Goal: Task Accomplishment & Management: Manage account settings

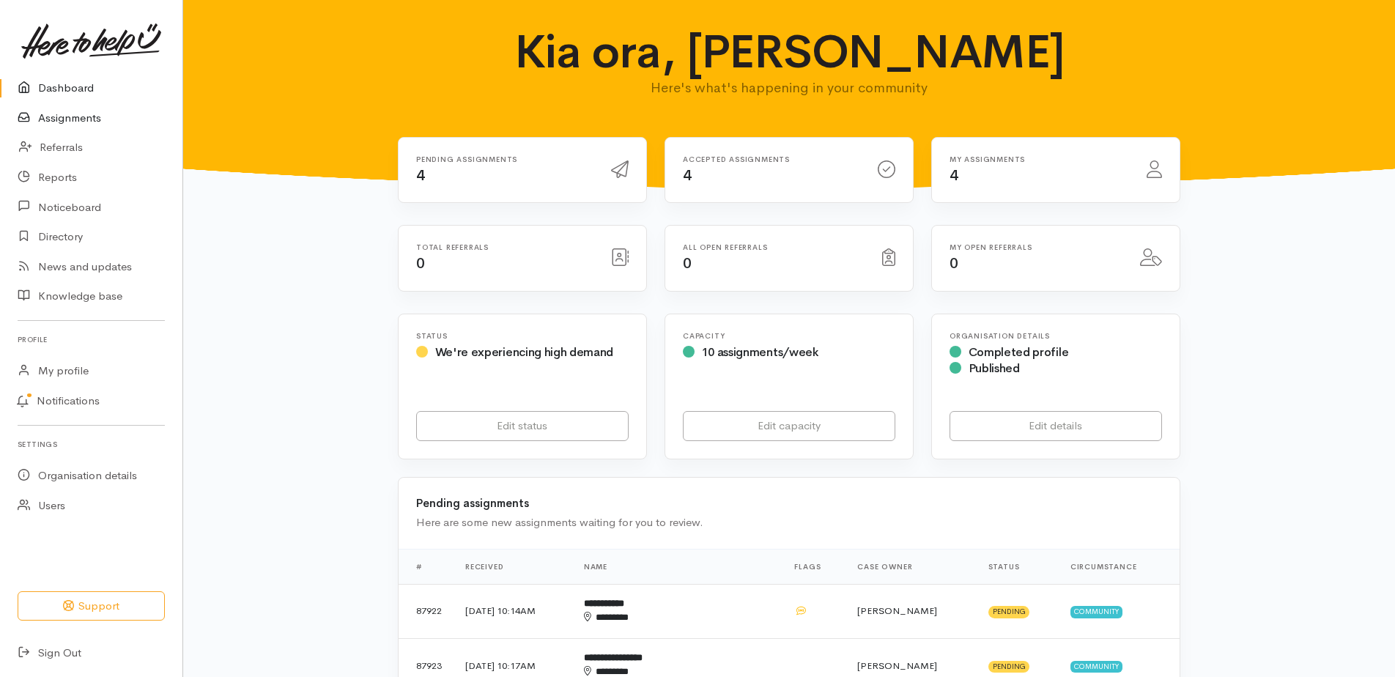
click at [82, 130] on link "Assignments" at bounding box center [91, 118] width 182 height 30
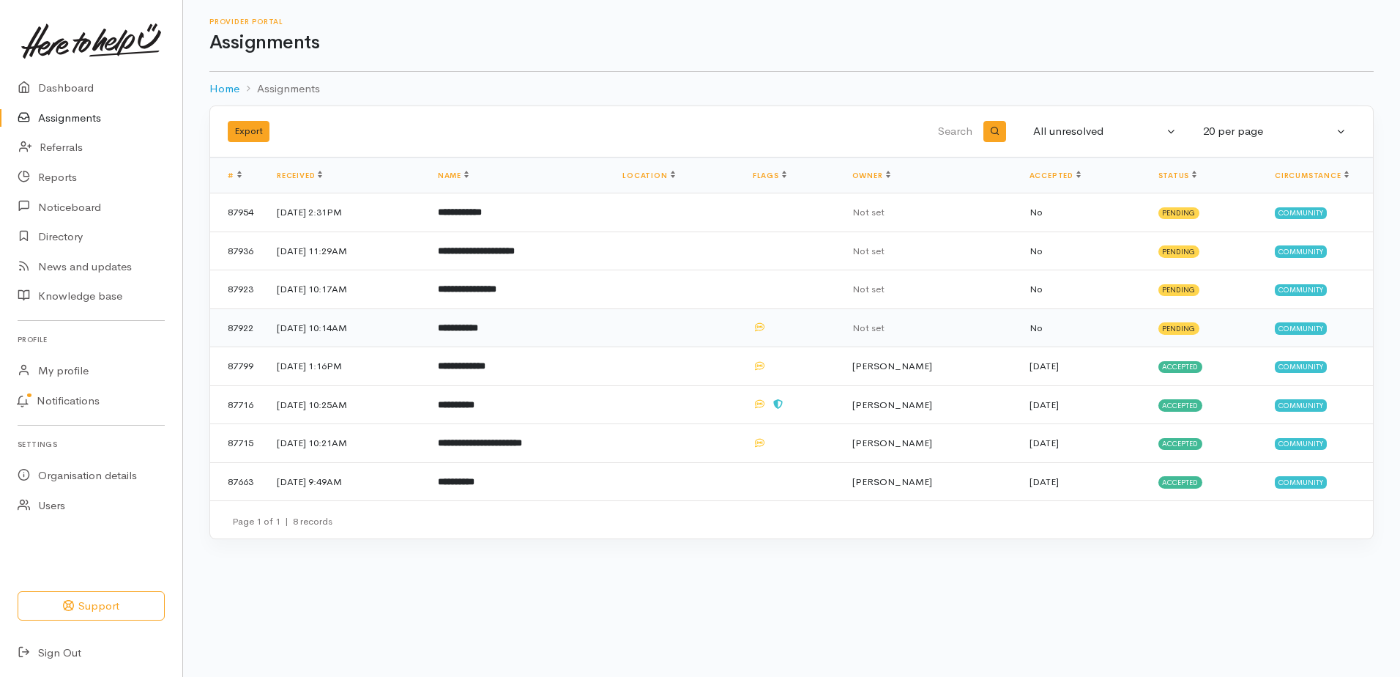
click at [478, 333] on b "**********" at bounding box center [458, 328] width 40 height 10
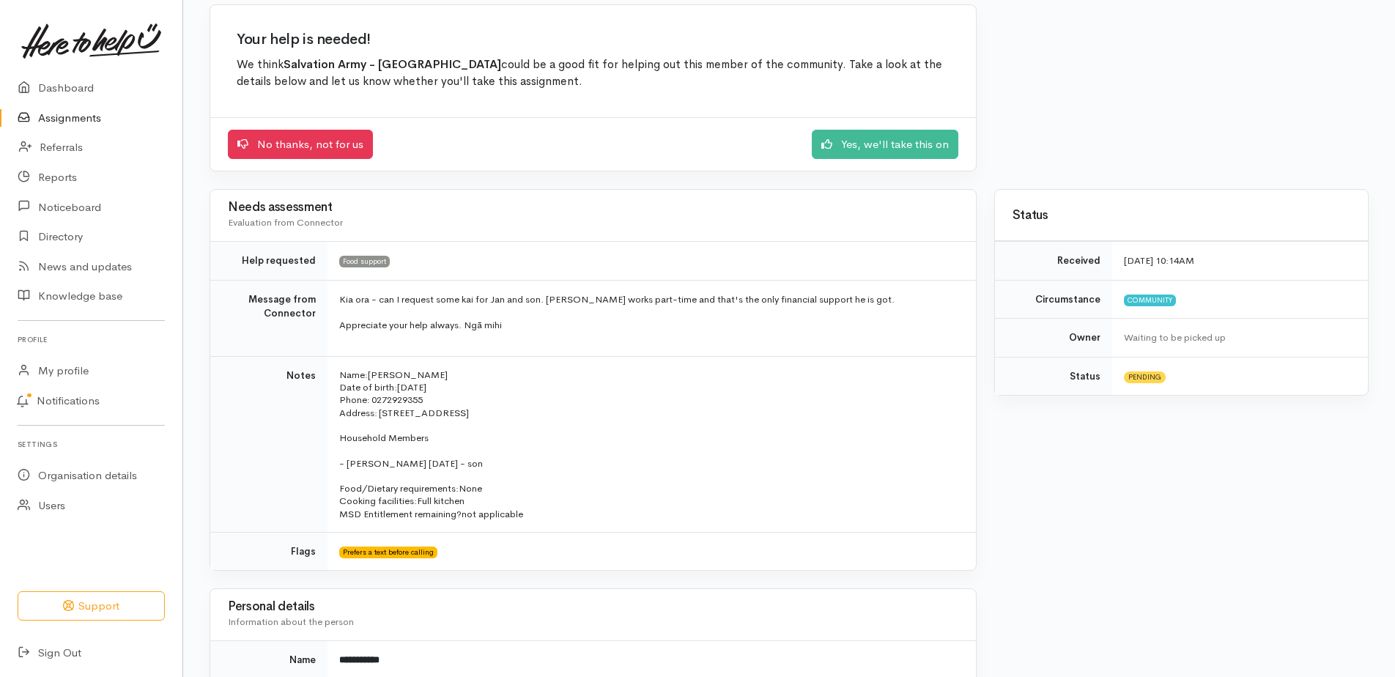
scroll to position [146, 0]
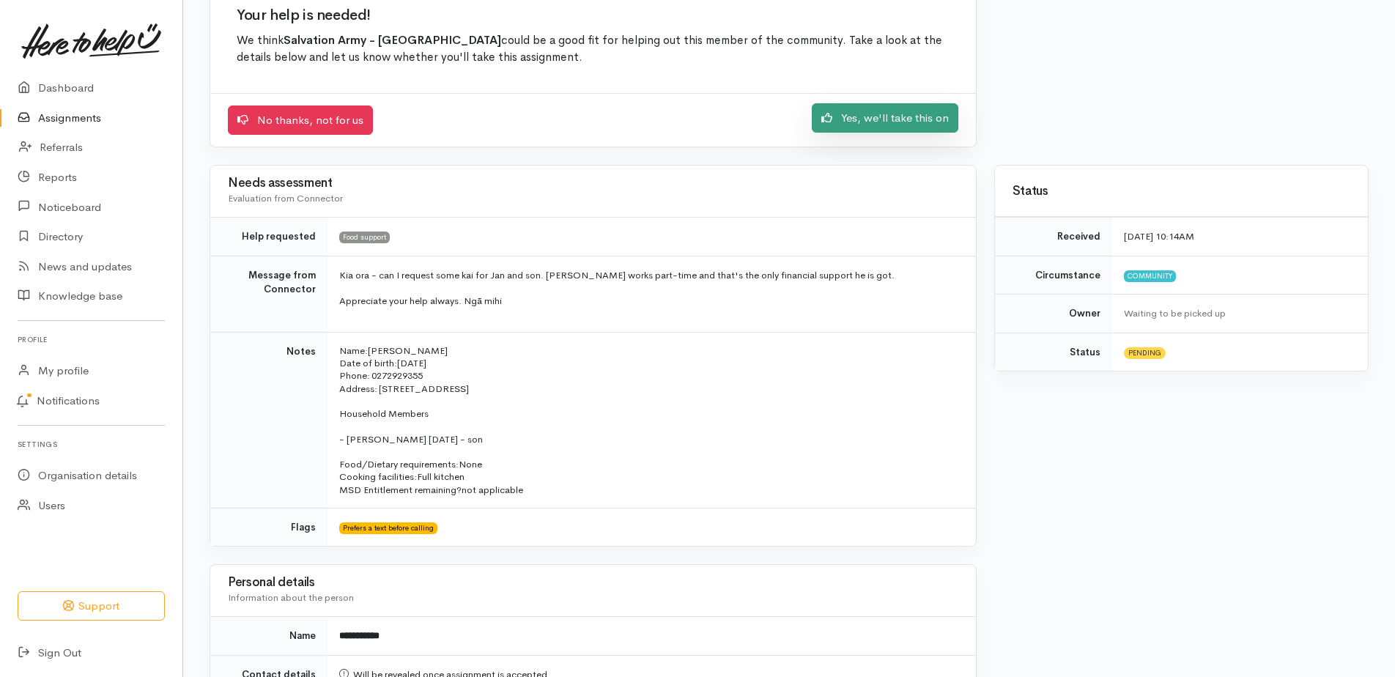
click at [851, 133] on link "Yes, we'll take this on" at bounding box center [885, 118] width 146 height 30
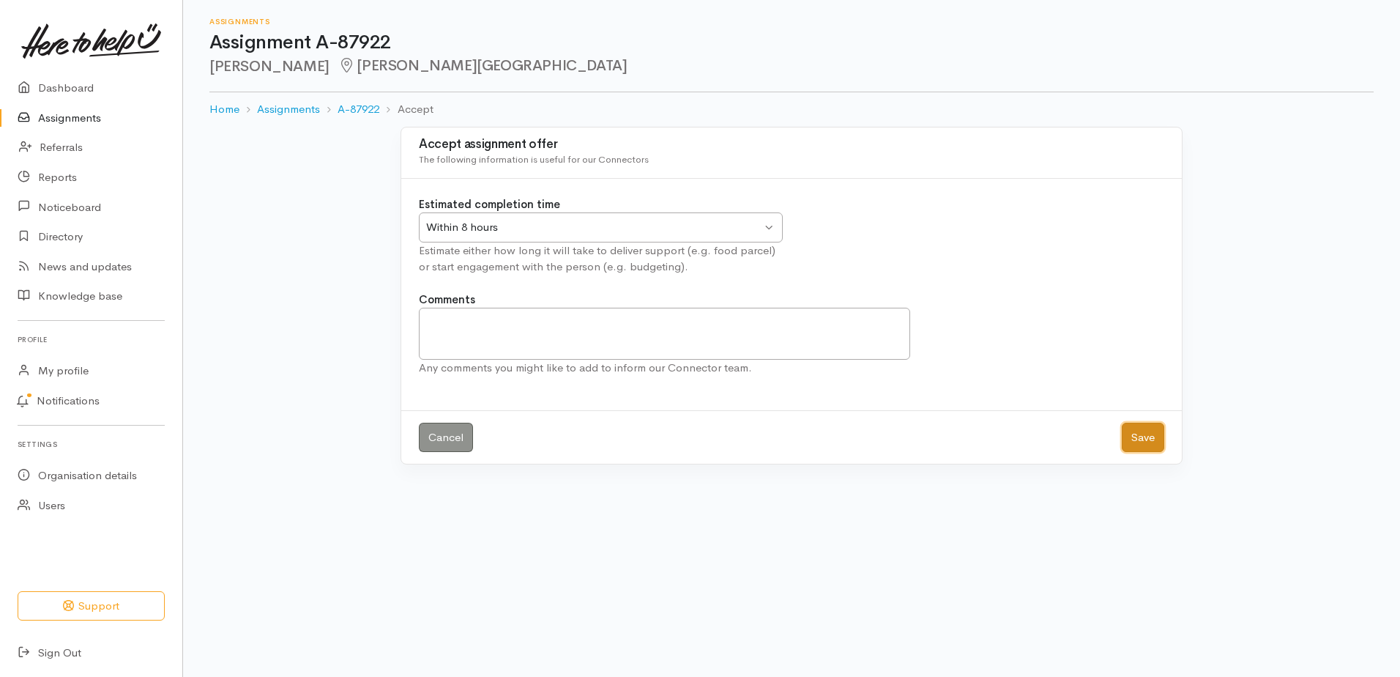
click at [1134, 453] on button "Save" at bounding box center [1143, 438] width 42 height 30
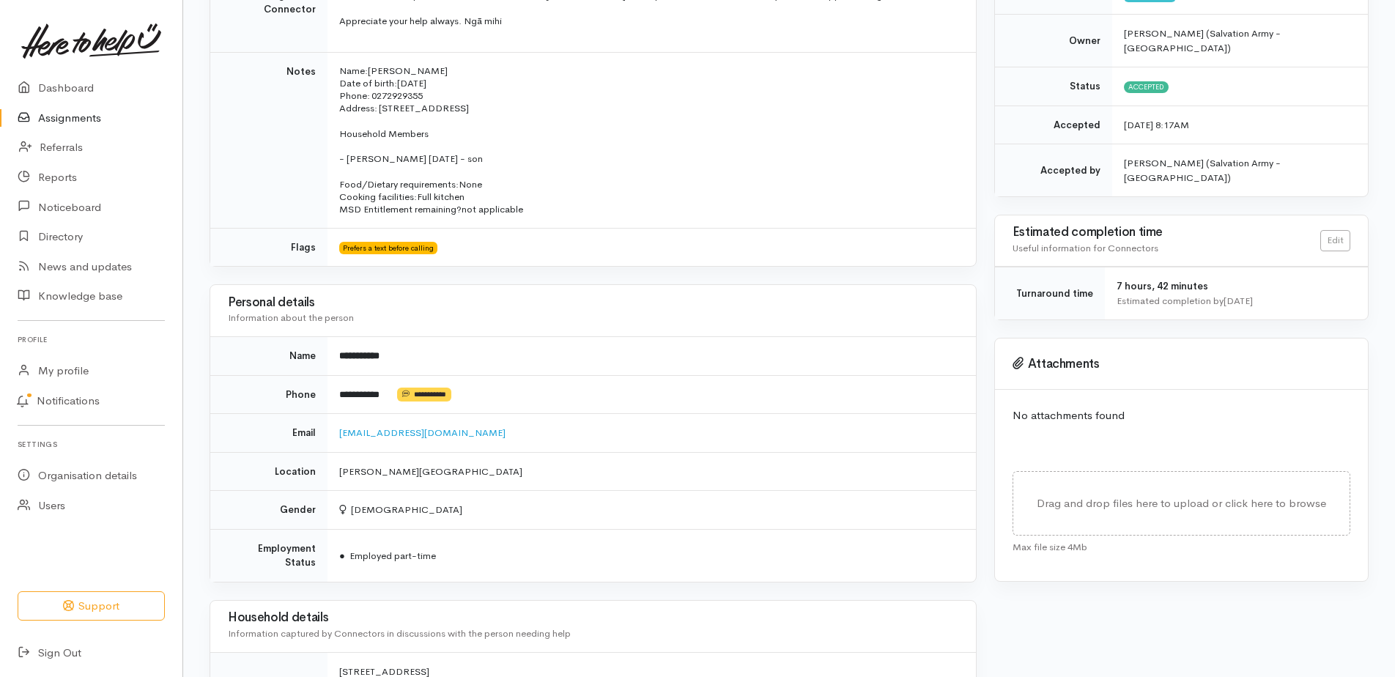
scroll to position [293, 0]
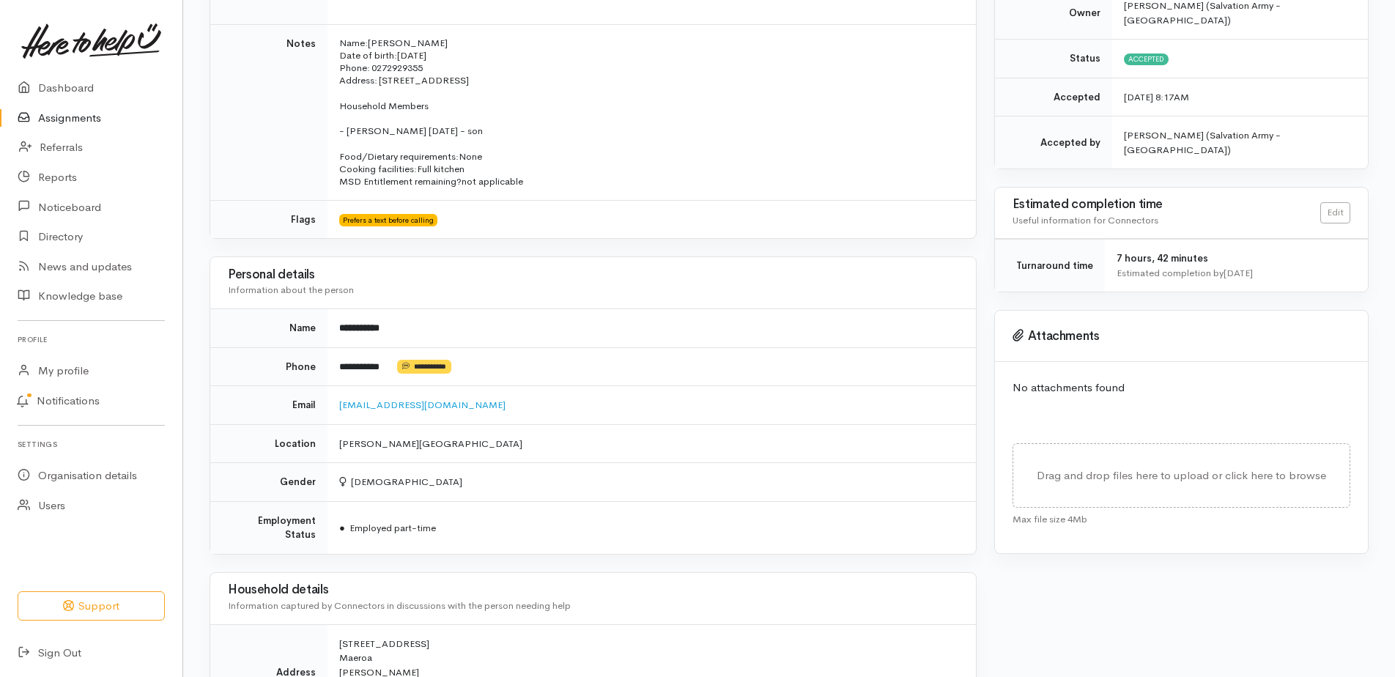
click at [85, 129] on link "Assignments" at bounding box center [91, 118] width 182 height 30
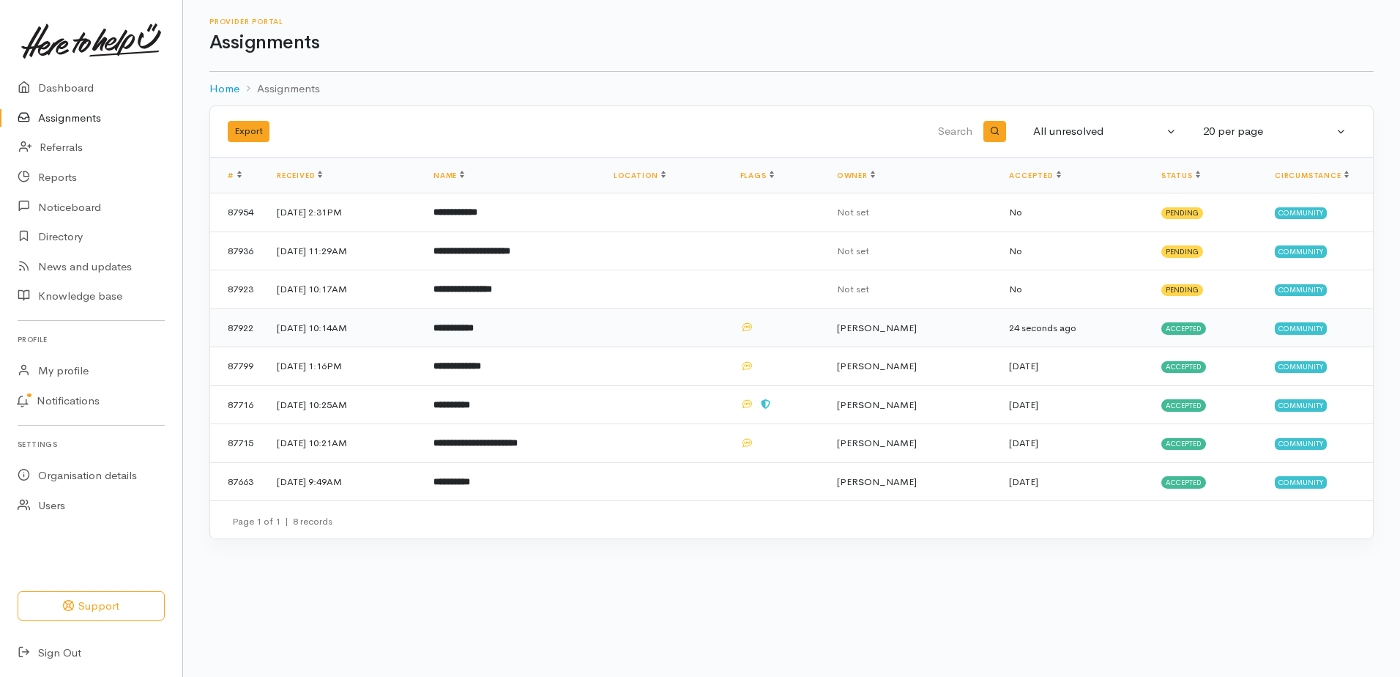
click at [474, 333] on b "**********" at bounding box center [454, 328] width 40 height 10
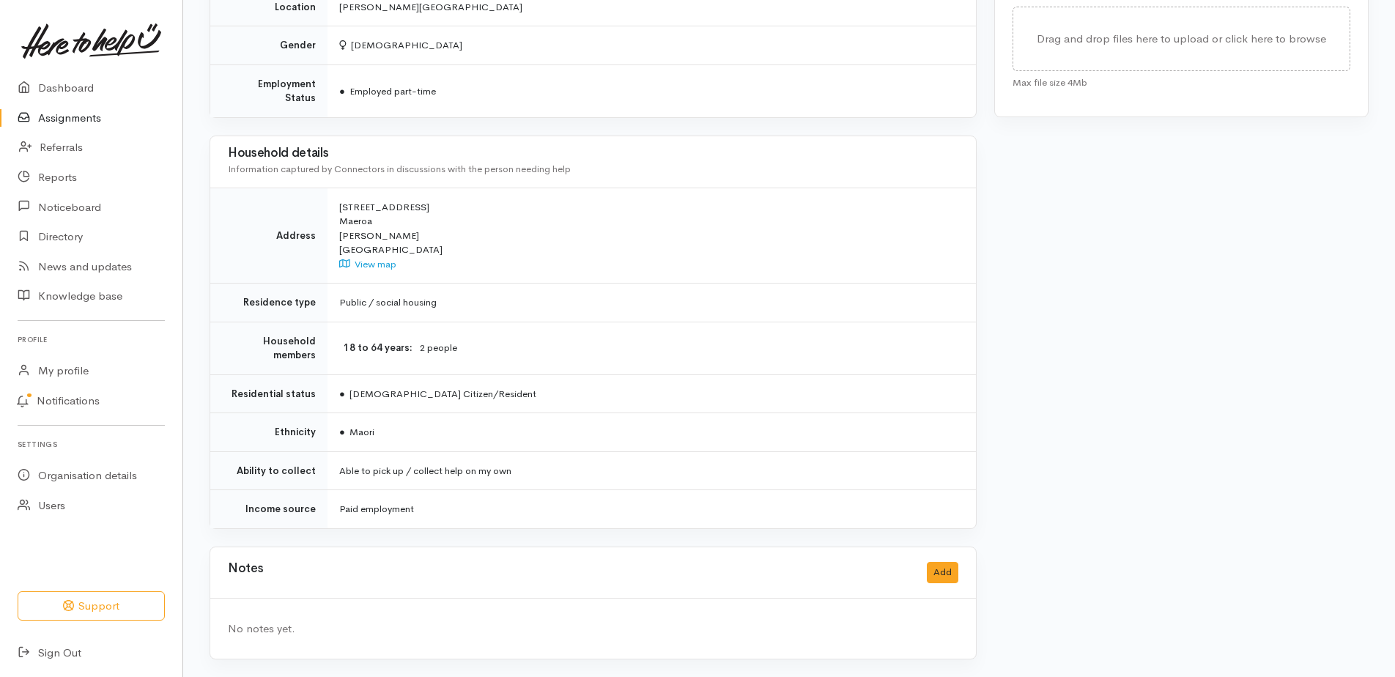
scroll to position [871, 0]
click at [938, 562] on button "Add" at bounding box center [942, 572] width 31 height 21
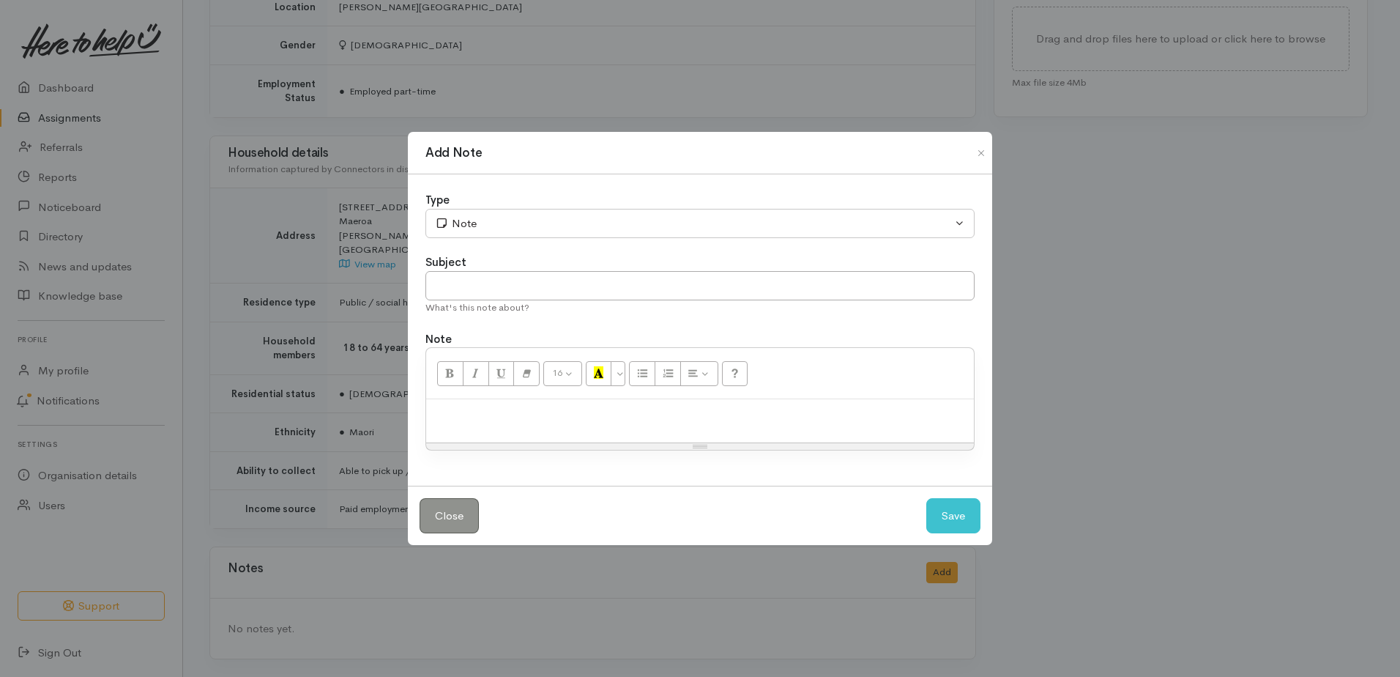
click at [518, 423] on p at bounding box center [700, 415] width 533 height 17
click at [943, 530] on button "Save" at bounding box center [954, 516] width 54 height 36
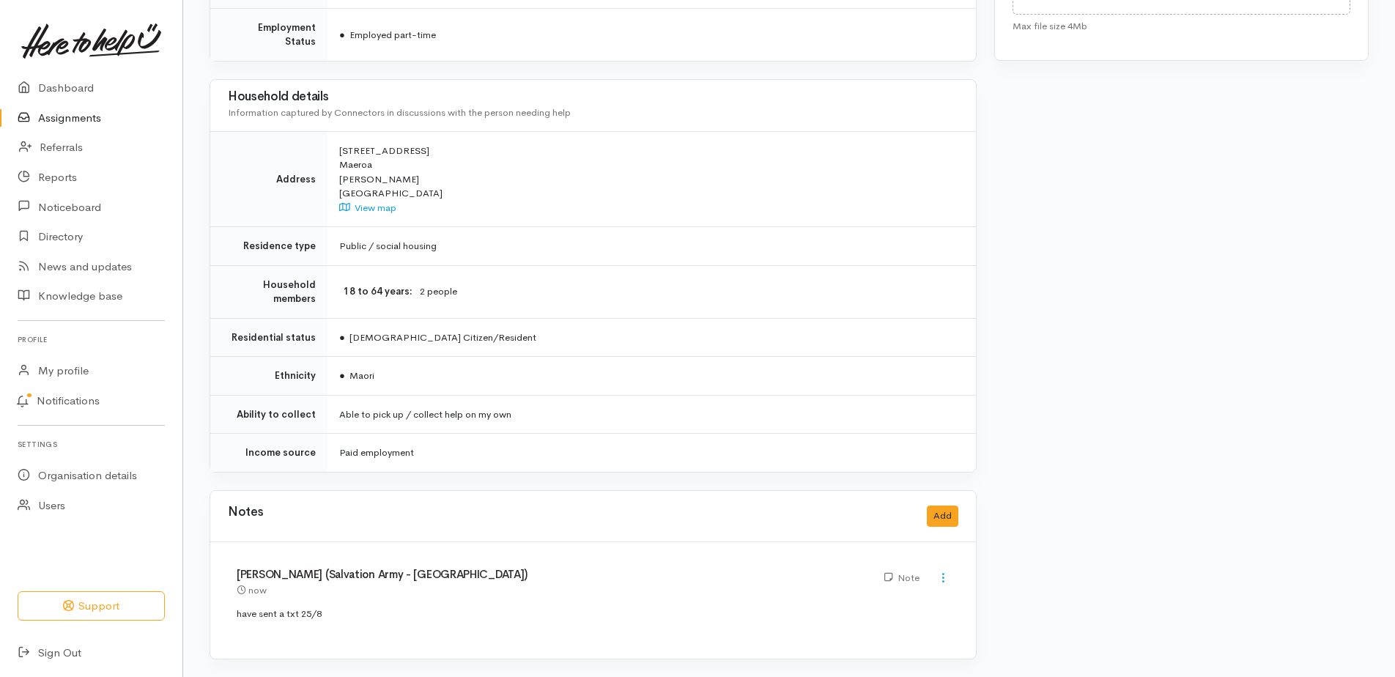
click at [52, 129] on link "Assignments" at bounding box center [91, 118] width 182 height 30
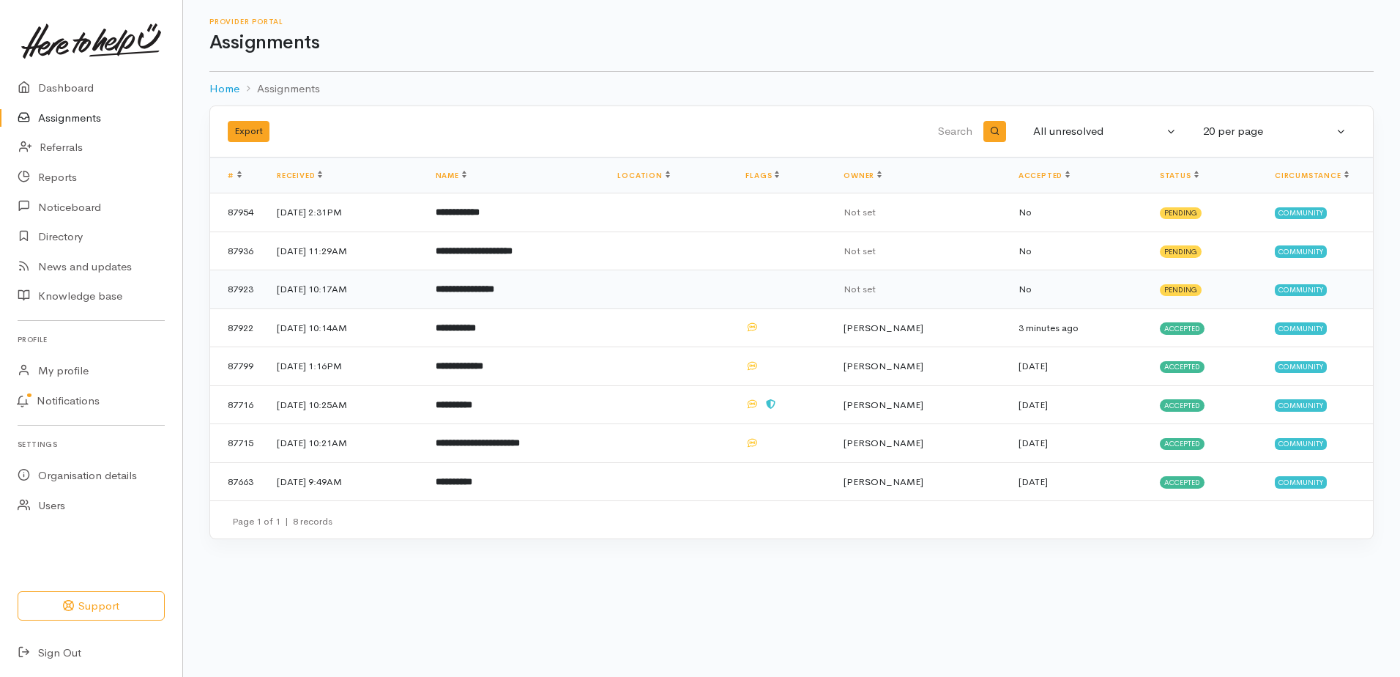
click at [494, 294] on b "**********" at bounding box center [465, 289] width 59 height 10
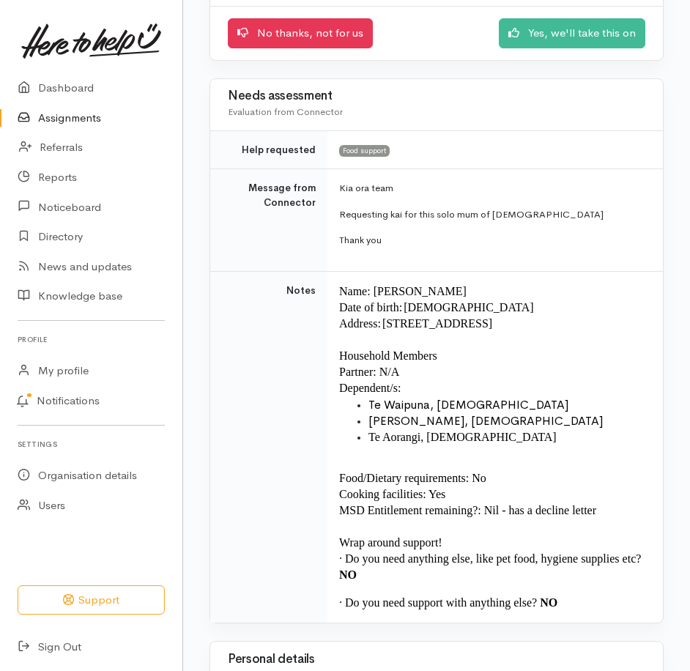
scroll to position [293, 0]
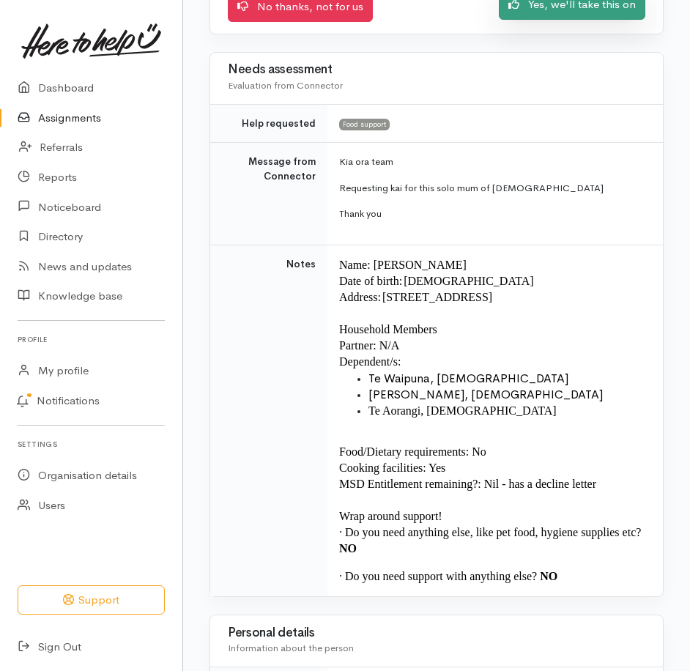
click at [527, 20] on link "Yes, we'll take this on" at bounding box center [572, 5] width 146 height 30
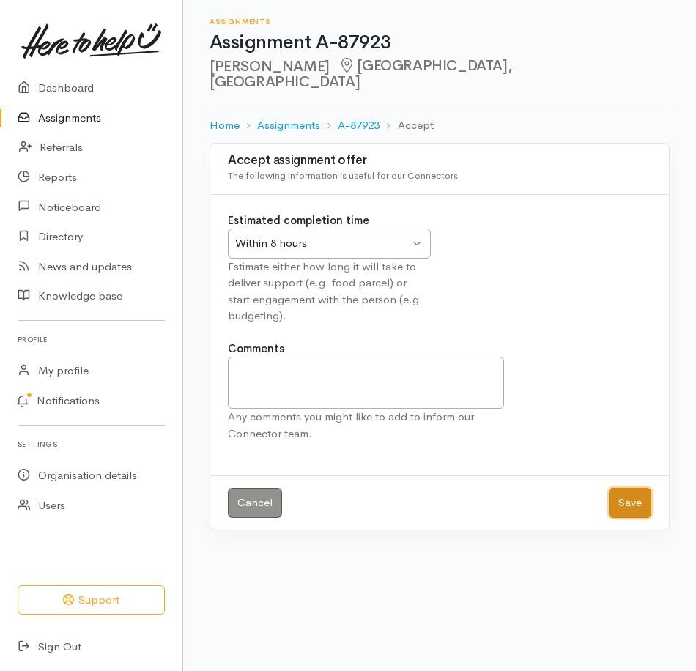
click at [628, 518] on button "Save" at bounding box center [630, 503] width 42 height 30
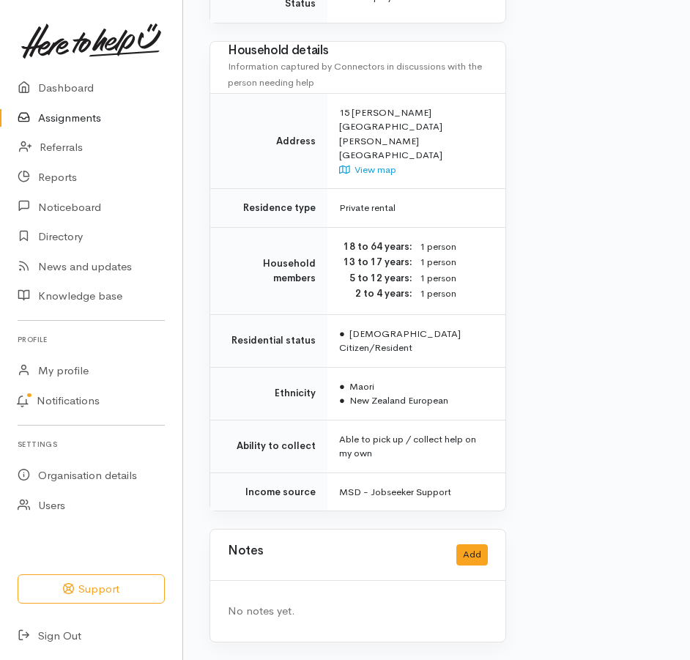
scroll to position [1250, 0]
click at [461, 540] on div "Notes Add" at bounding box center [358, 555] width 260 height 30
click at [462, 544] on button "Add" at bounding box center [471, 554] width 31 height 21
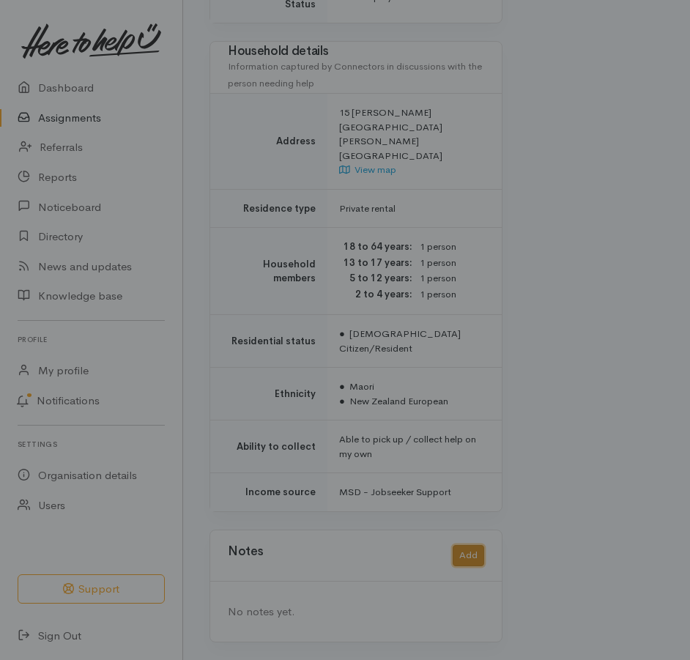
scroll to position [1222, 0]
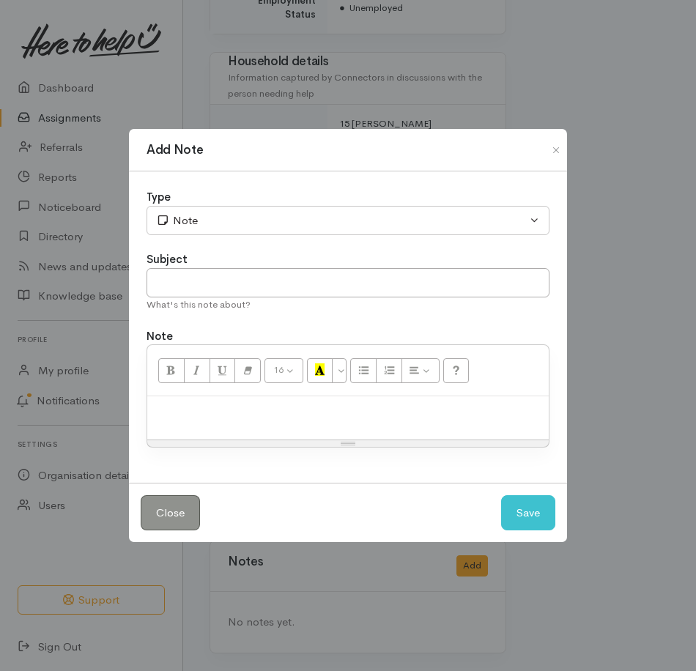
click at [239, 415] on p at bounding box center [348, 412] width 387 height 17
click at [248, 420] on p "have sent a txt 35/8" at bounding box center [348, 412] width 387 height 17
click at [530, 524] on button "Save" at bounding box center [528, 513] width 54 height 36
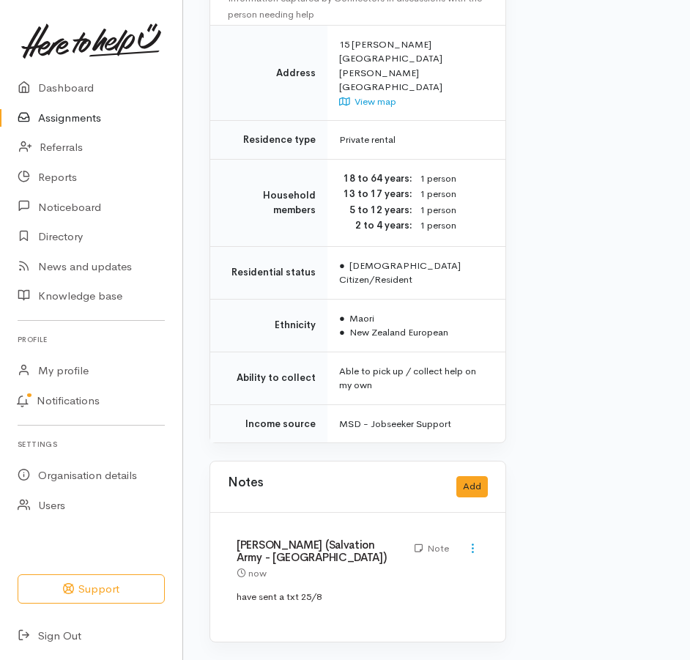
click at [87, 129] on link "Assignments" at bounding box center [91, 118] width 182 height 30
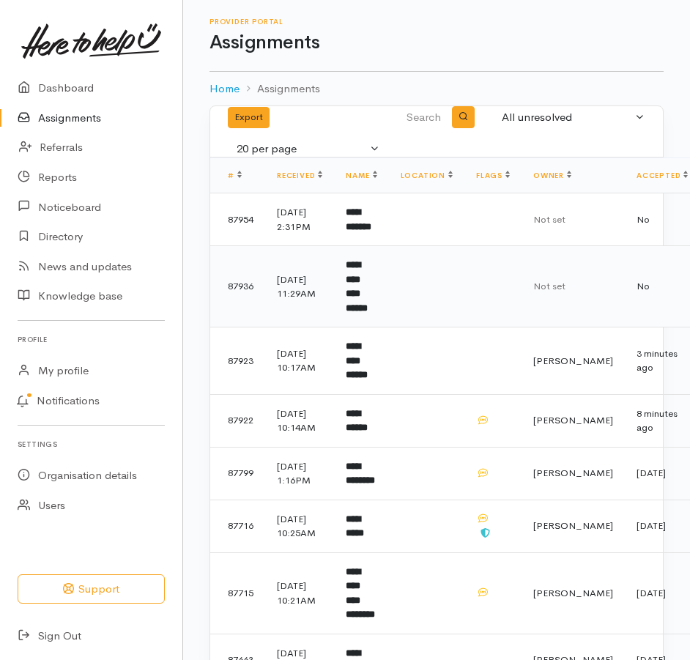
click at [368, 313] on b "**********" at bounding box center [357, 286] width 22 height 53
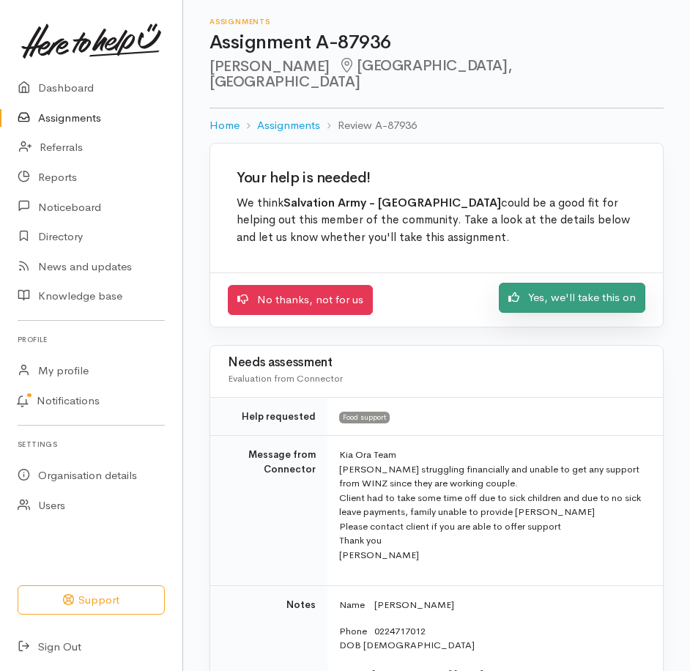
click at [530, 313] on link "Yes, we'll take this on" at bounding box center [572, 298] width 146 height 30
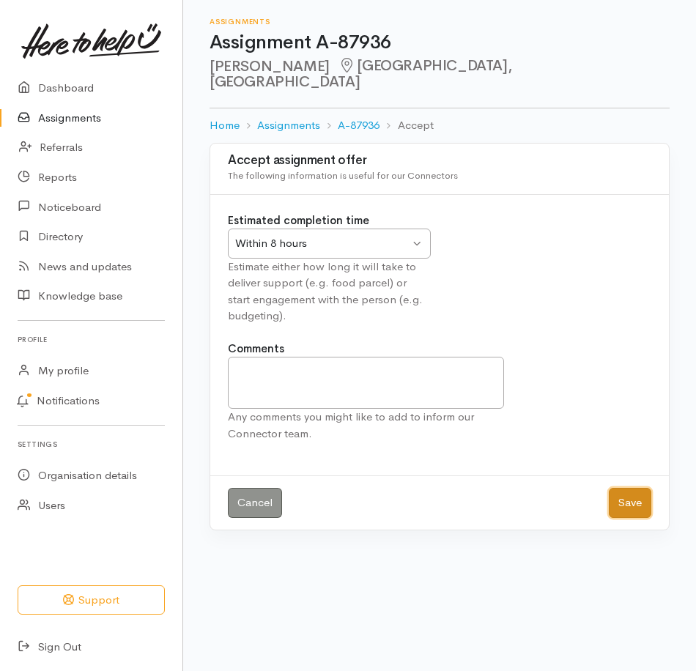
click at [621, 518] on button "Save" at bounding box center [630, 503] width 42 height 30
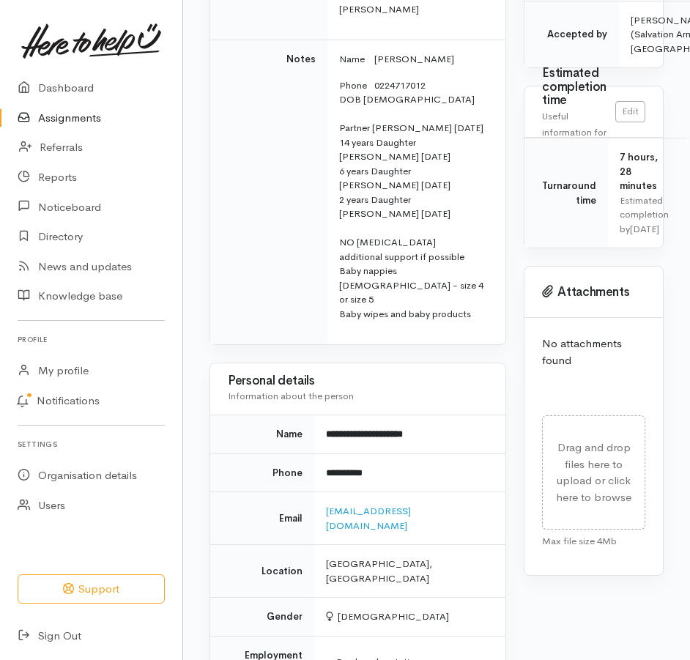
scroll to position [439, 0]
click at [89, 125] on link "Assignments" at bounding box center [91, 118] width 182 height 30
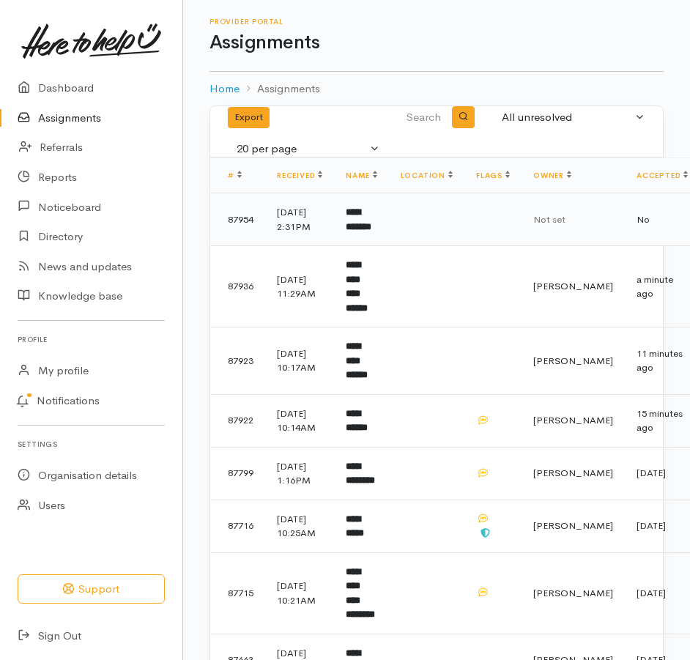
click at [371, 231] on b "**********" at bounding box center [359, 219] width 26 height 24
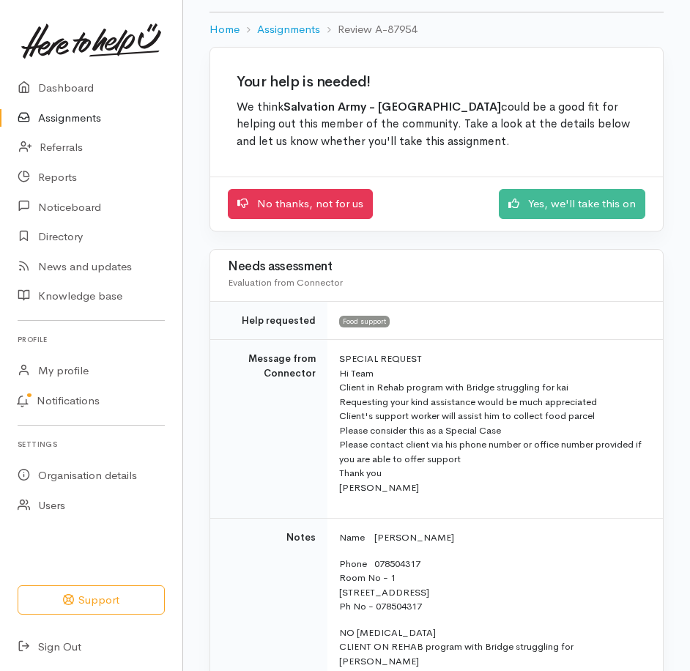
scroll to position [73, 0]
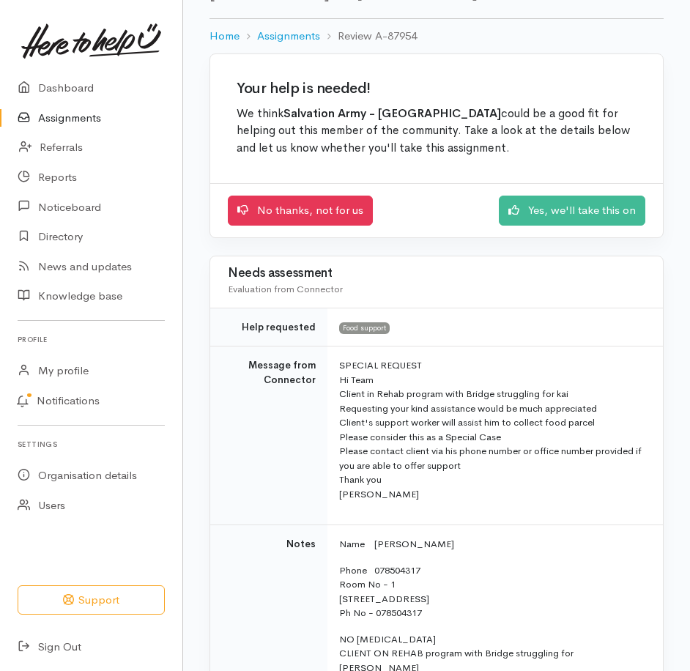
click at [72, 128] on link "Assignments" at bounding box center [91, 118] width 182 height 30
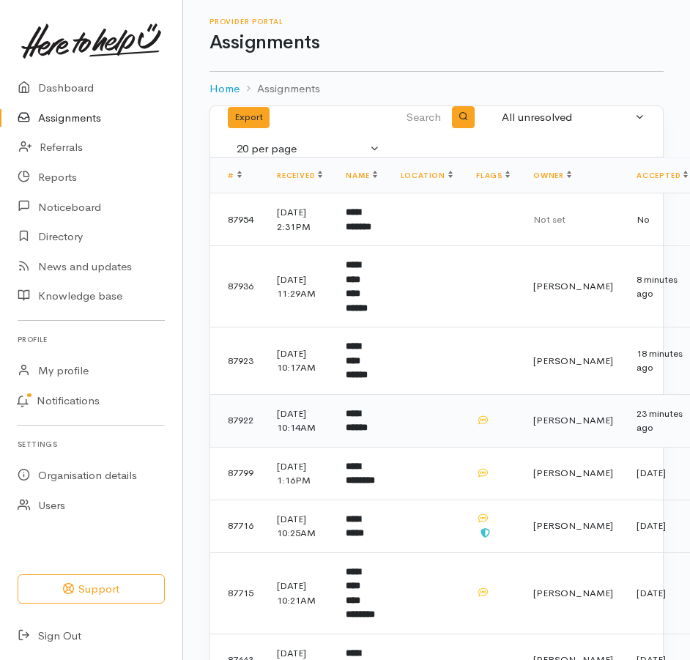
scroll to position [215, 0]
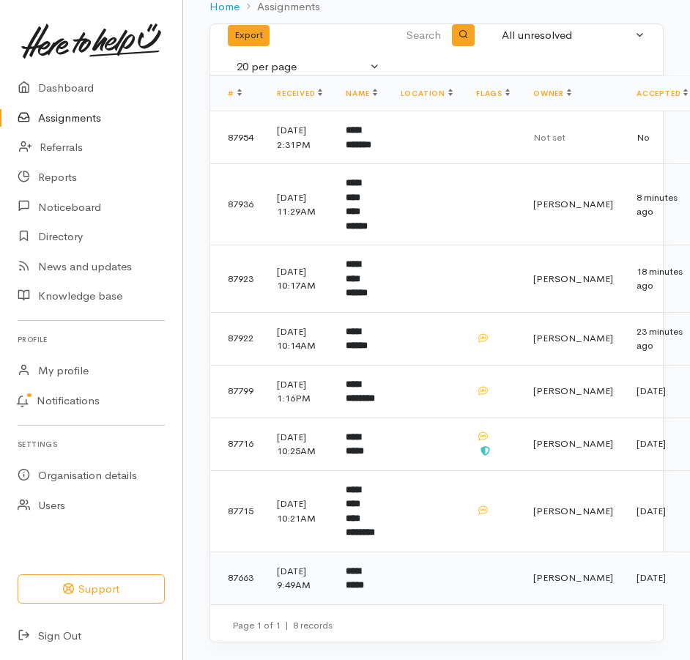
click at [364, 566] on b "**********" at bounding box center [355, 578] width 18 height 24
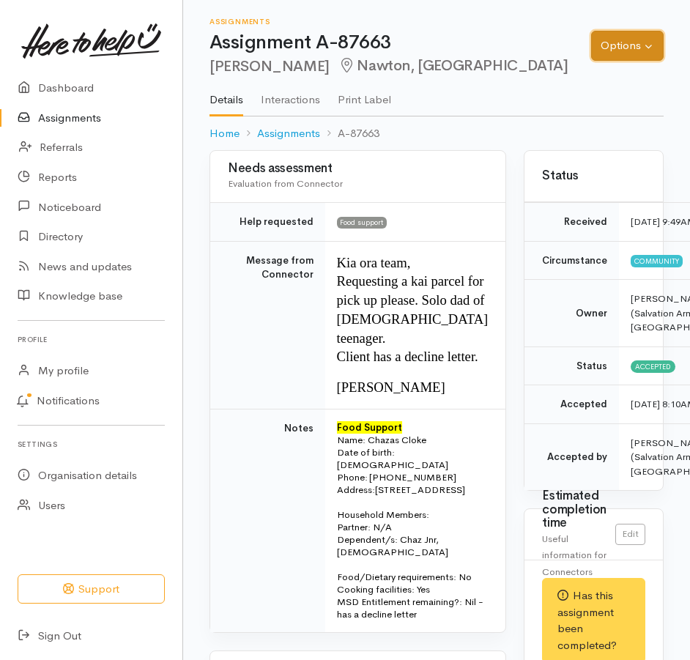
click at [639, 56] on button "Options" at bounding box center [627, 46] width 73 height 30
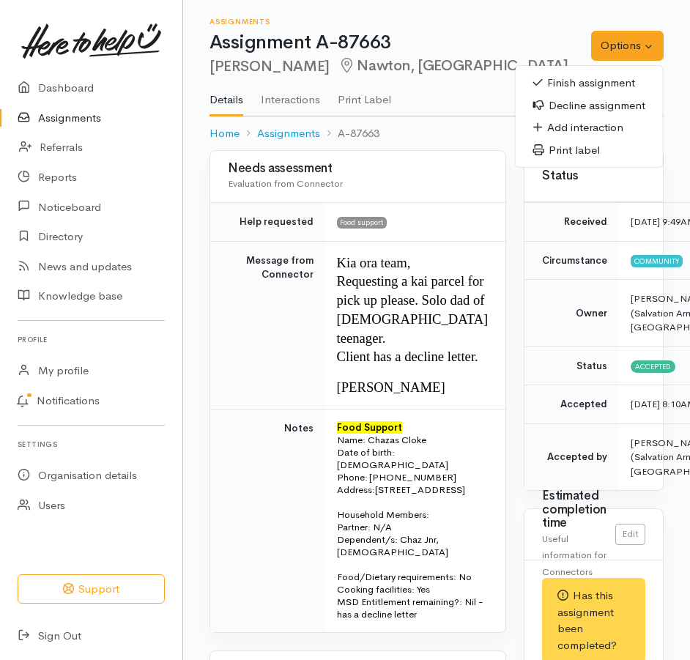
click at [543, 89] on link "Finish assignment" at bounding box center [589, 83] width 147 height 23
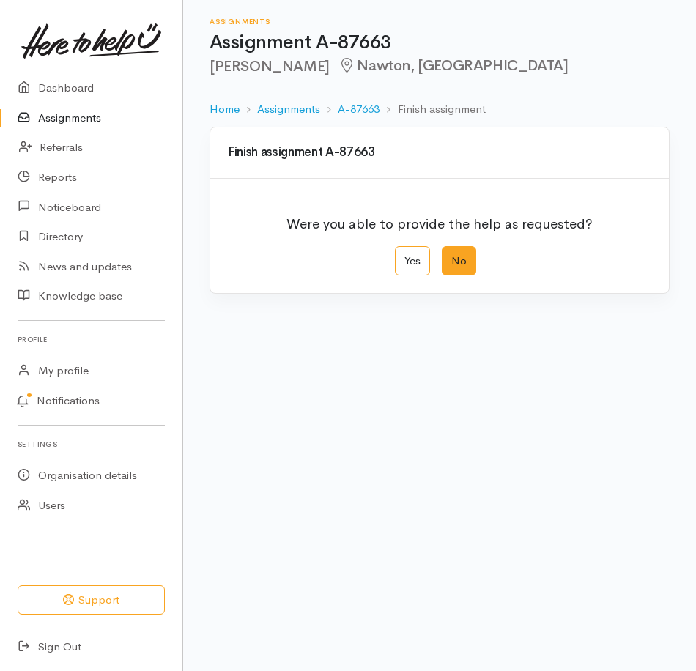
click at [464, 276] on label "No" at bounding box center [459, 261] width 34 height 30
click at [451, 256] on input "No" at bounding box center [447, 251] width 10 height 10
radio input "true"
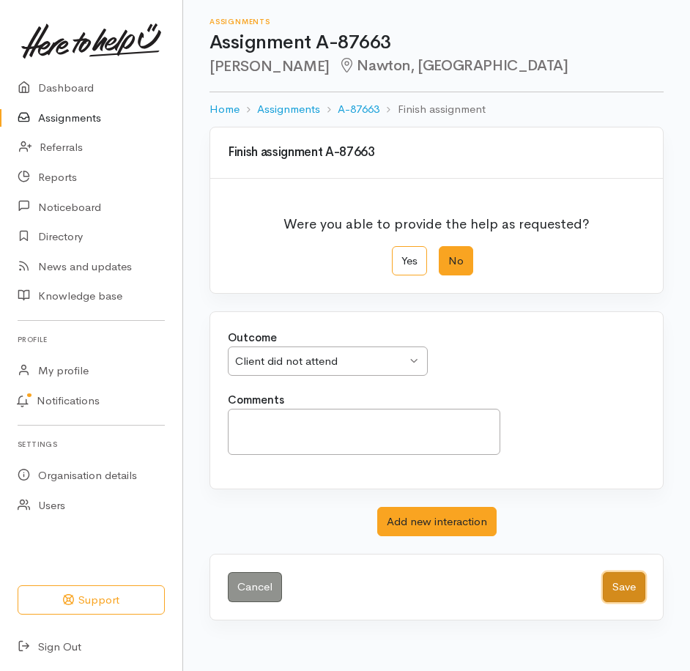
click at [616, 602] on button "Save" at bounding box center [624, 587] width 42 height 30
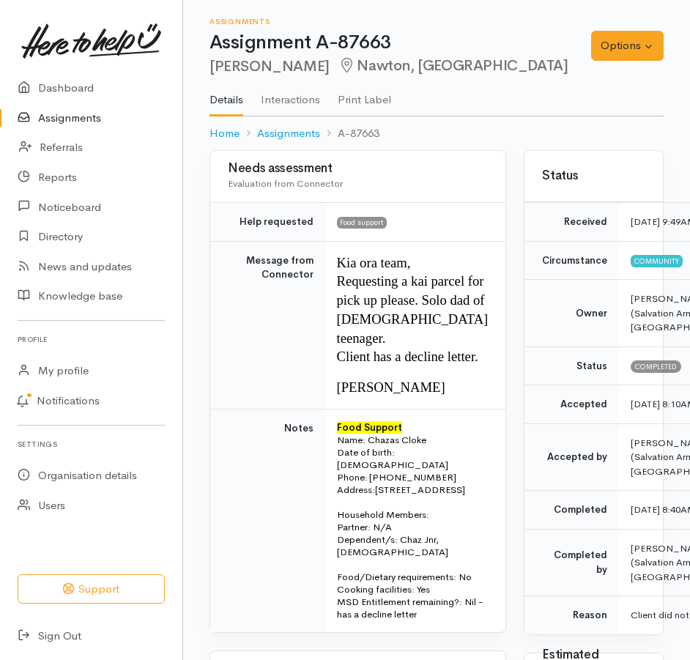
click at [70, 130] on link "Assignments" at bounding box center [91, 118] width 182 height 30
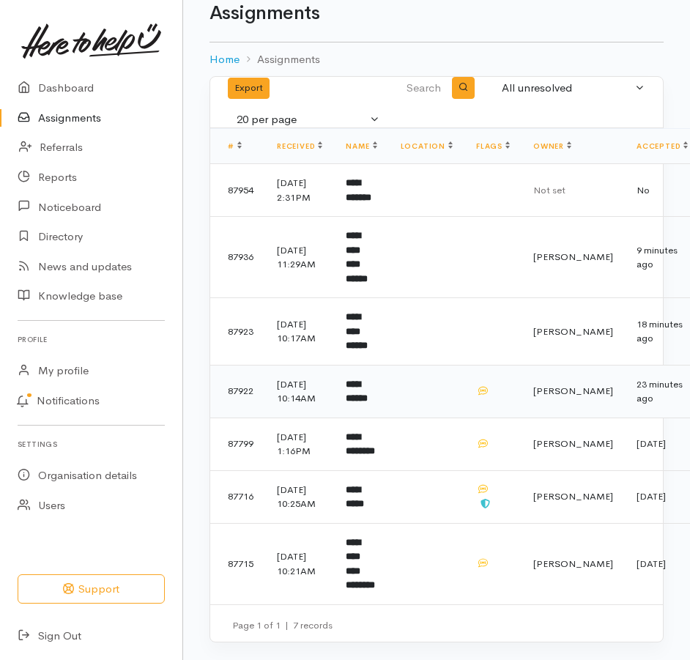
scroll to position [140, 0]
click at [375, 564] on b "**********" at bounding box center [360, 564] width 29 height 53
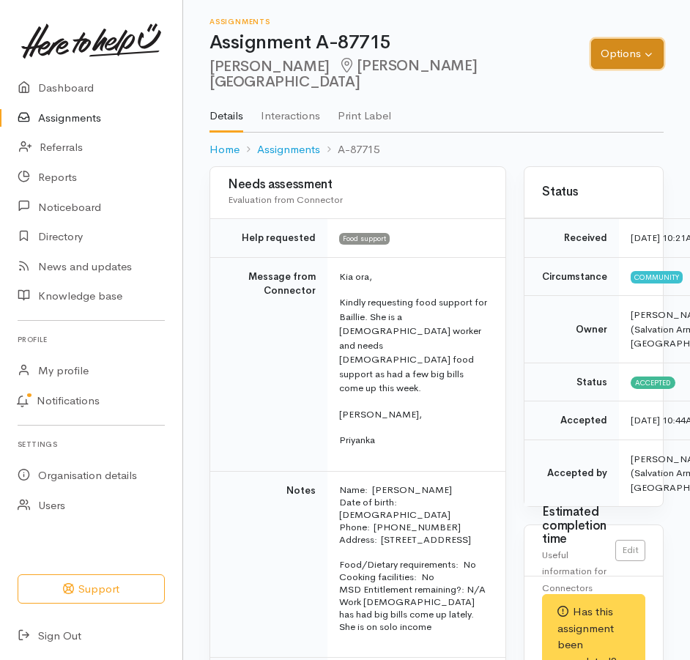
click at [610, 56] on button "Options" at bounding box center [627, 54] width 73 height 30
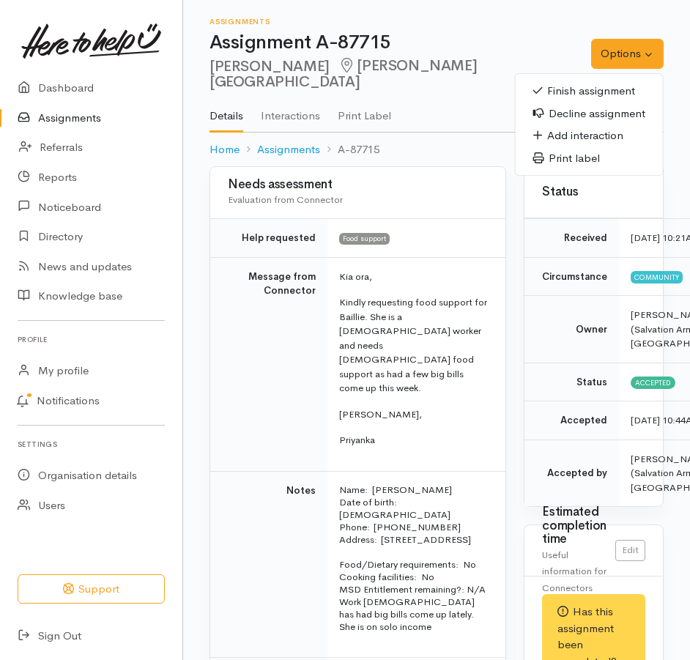
click at [542, 86] on link "Finish assignment" at bounding box center [589, 91] width 147 height 23
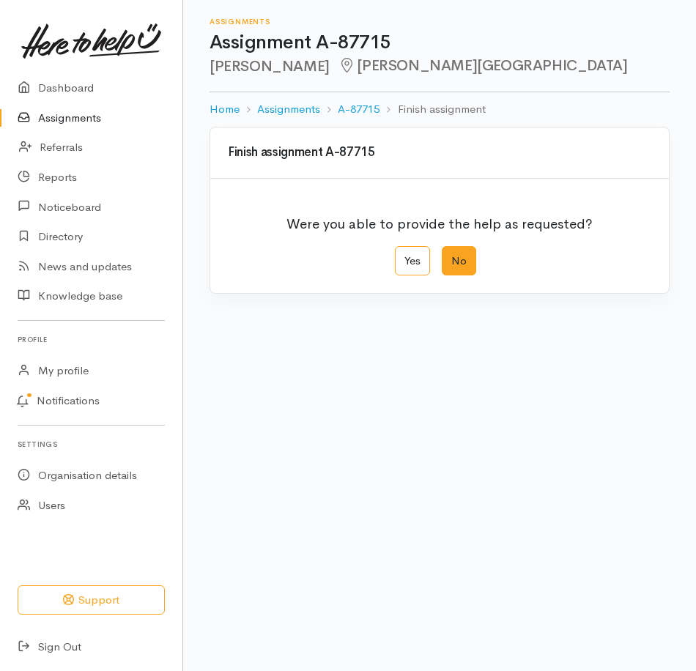
click at [454, 276] on label "No" at bounding box center [459, 261] width 34 height 30
click at [451, 256] on input "No" at bounding box center [447, 251] width 10 height 10
radio input "true"
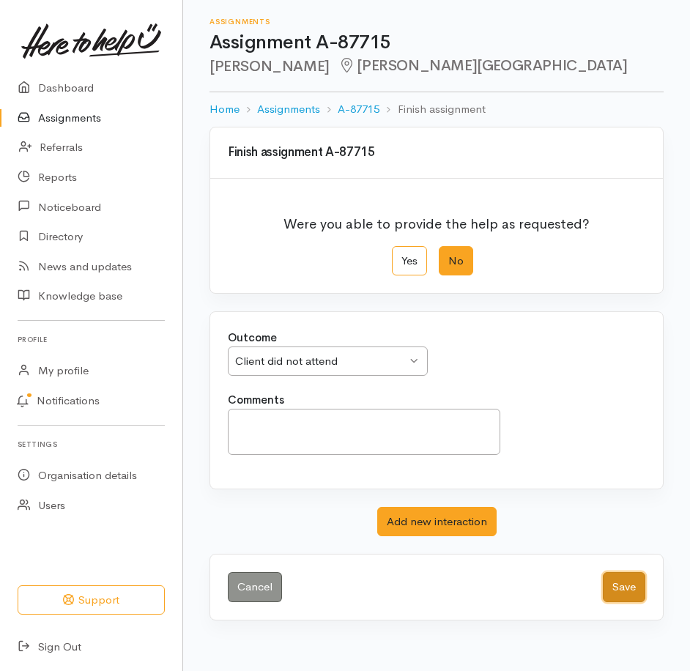
click at [616, 602] on button "Save" at bounding box center [624, 587] width 42 height 30
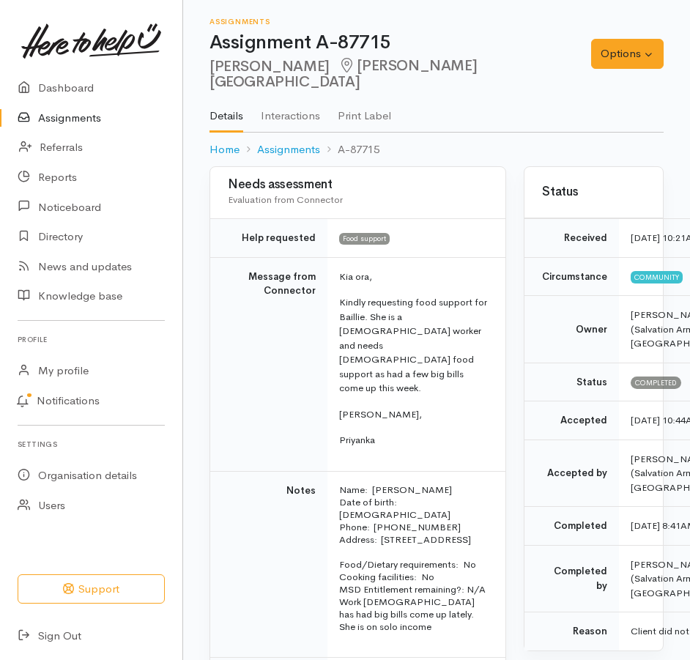
click at [87, 128] on link "Assignments" at bounding box center [91, 118] width 182 height 30
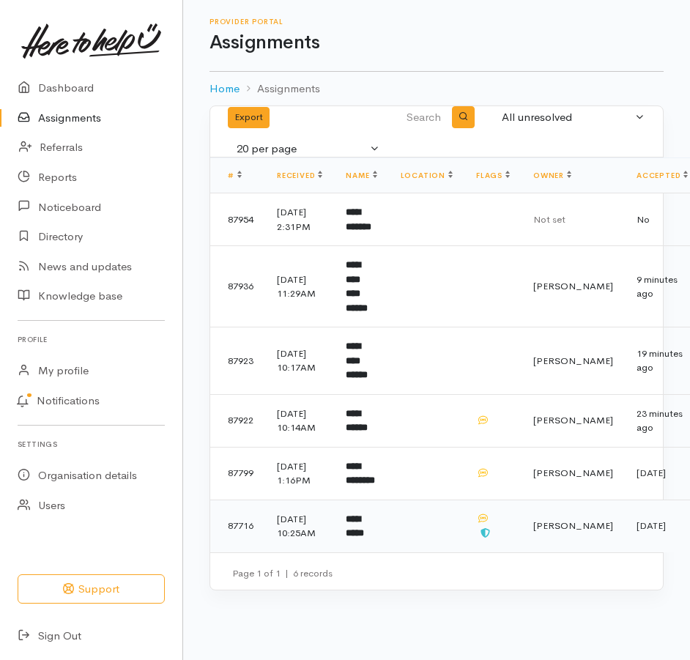
scroll to position [65, 0]
click at [364, 538] on b "**********" at bounding box center [355, 526] width 18 height 24
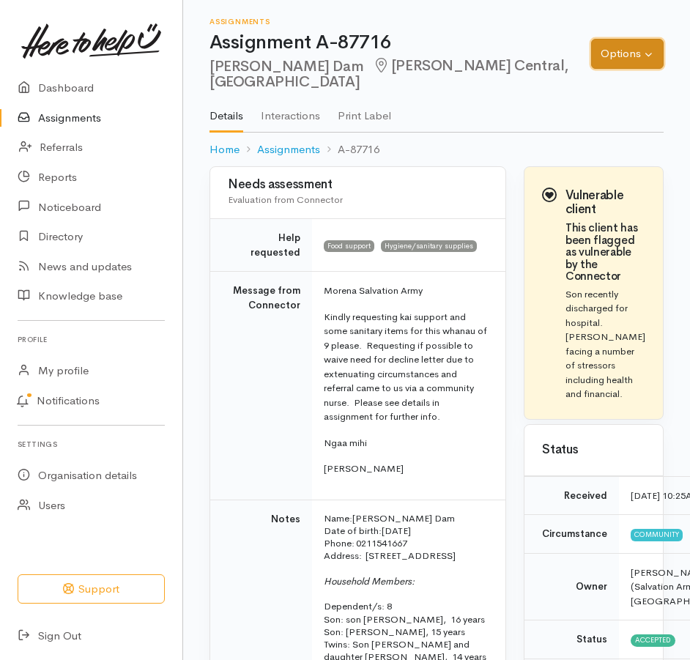
click at [613, 49] on button "Options" at bounding box center [627, 54] width 73 height 30
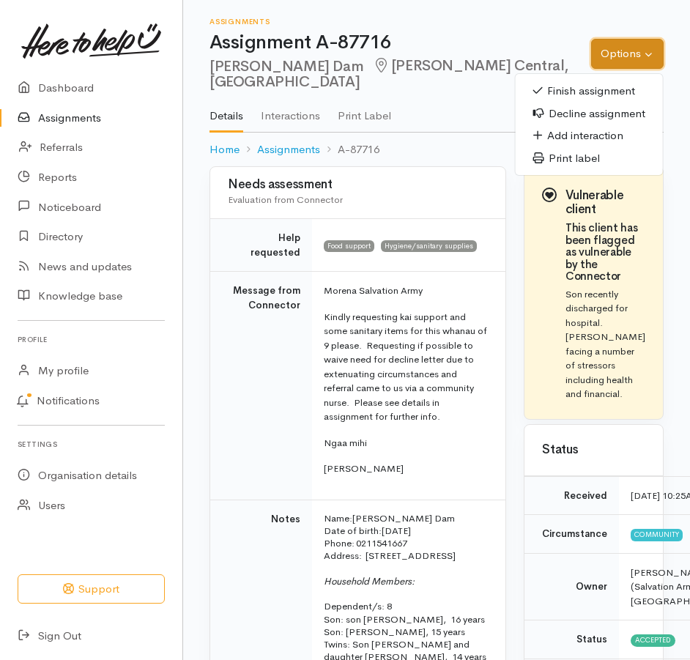
click at [639, 50] on button "Options" at bounding box center [627, 54] width 73 height 30
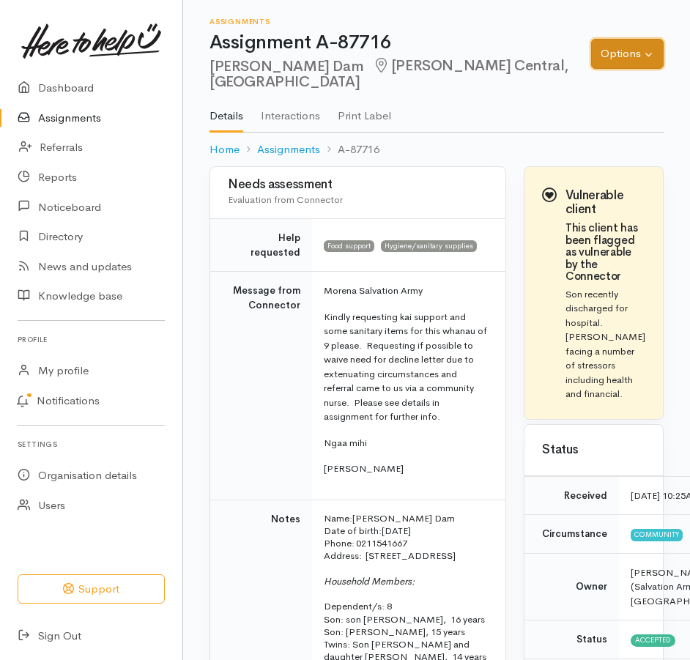
click at [648, 51] on button "Options" at bounding box center [627, 54] width 73 height 30
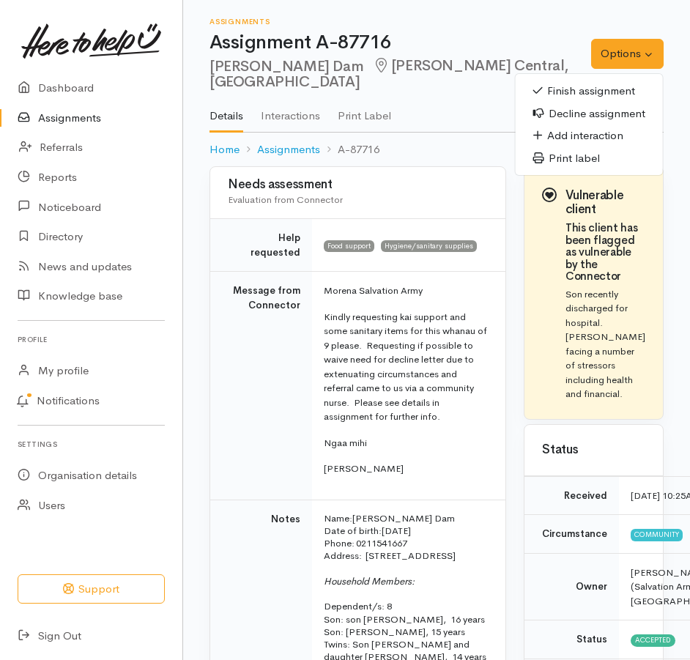
click at [564, 112] on link "Decline assignment" at bounding box center [589, 114] width 147 height 23
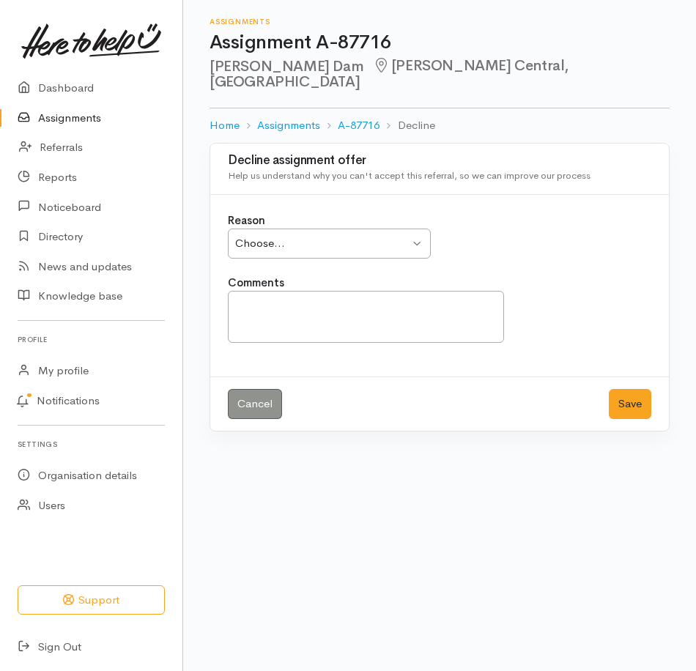
click at [57, 126] on link "Assignments" at bounding box center [91, 118] width 182 height 30
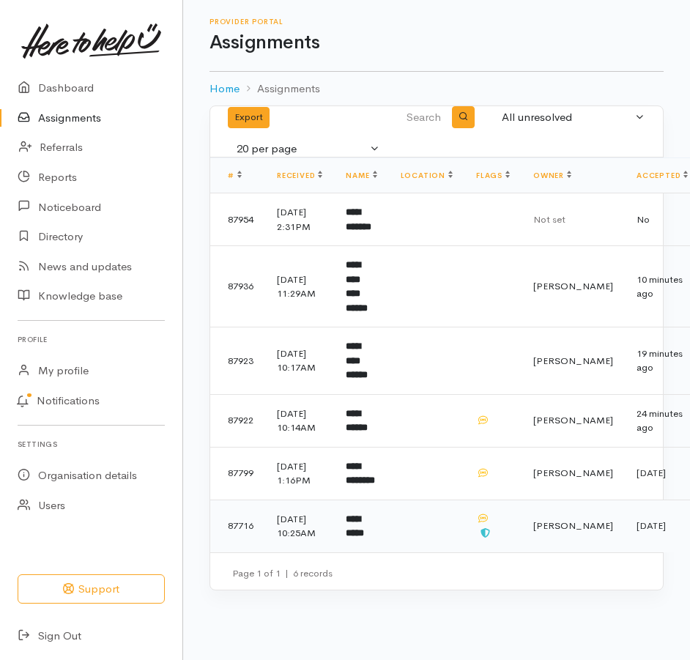
drag, startPoint x: 381, startPoint y: 617, endPoint x: 380, endPoint y: 607, distance: 9.6
click at [364, 538] on b "**********" at bounding box center [355, 526] width 18 height 24
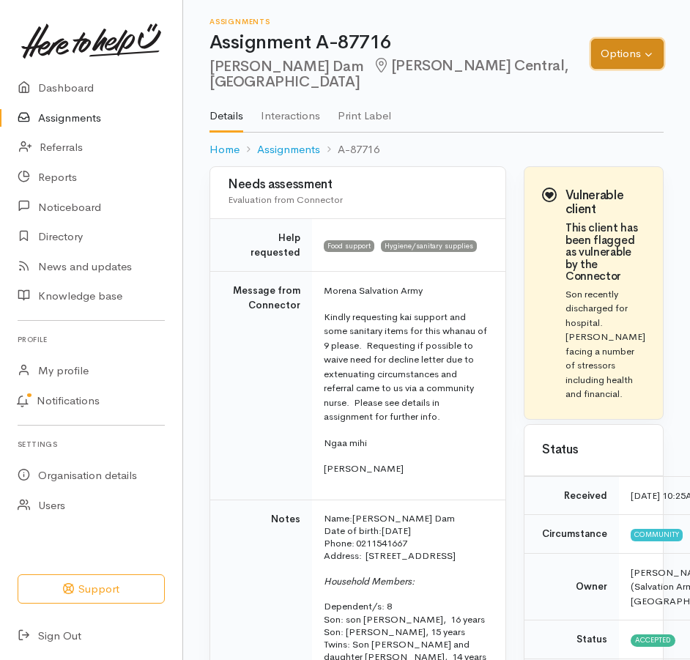
click at [623, 51] on button "Options" at bounding box center [627, 54] width 73 height 30
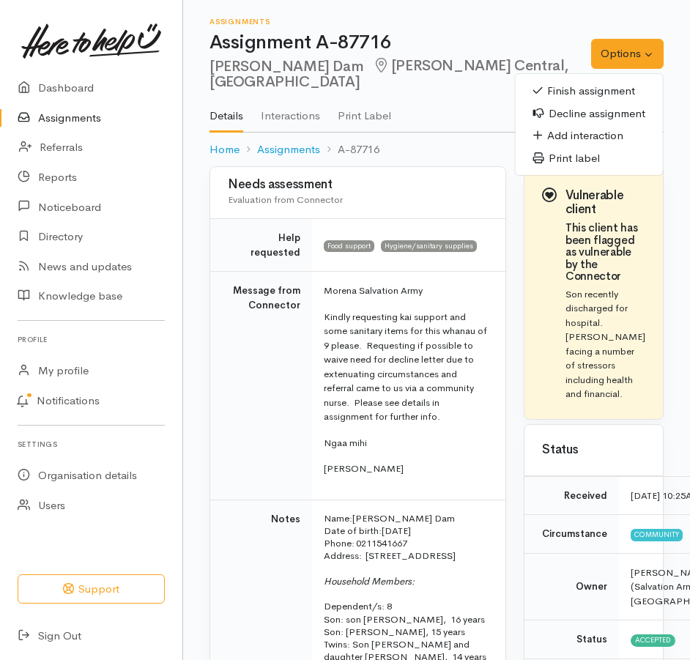
click at [584, 87] on link "Finish assignment" at bounding box center [589, 91] width 147 height 23
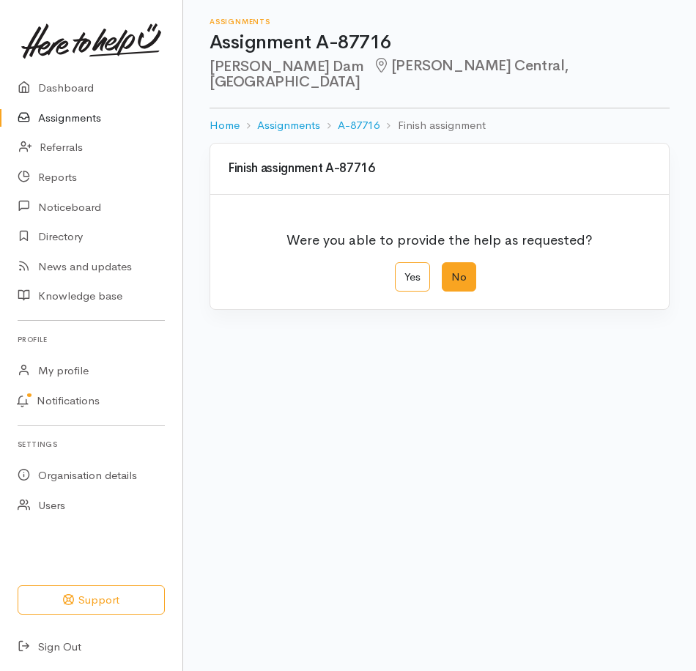
click at [474, 274] on label "No" at bounding box center [459, 277] width 34 height 30
click at [451, 272] on input "No" at bounding box center [447, 267] width 10 height 10
radio input "true"
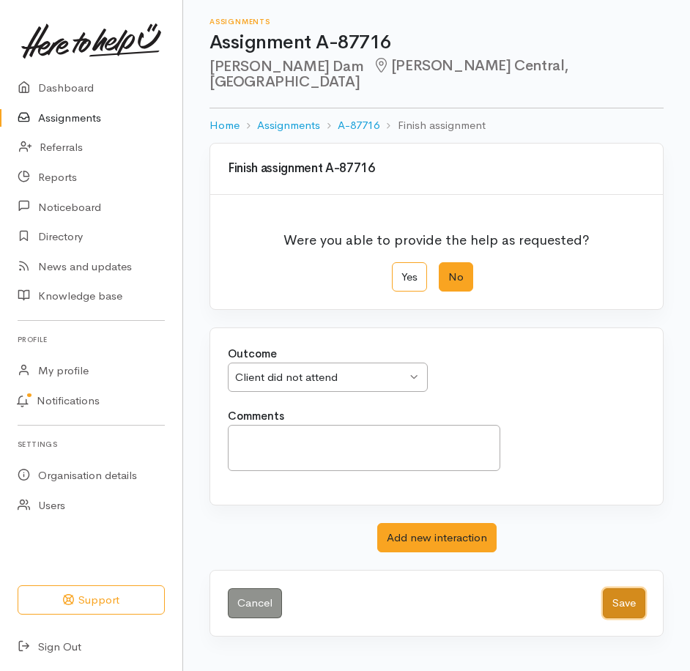
click at [615, 618] on button "Save" at bounding box center [624, 603] width 42 height 30
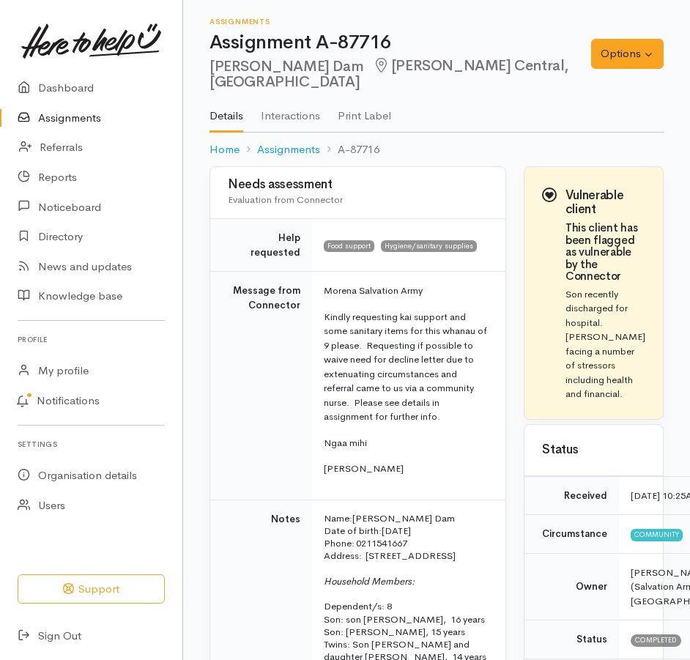
click at [101, 133] on link "Assignments" at bounding box center [91, 118] width 182 height 30
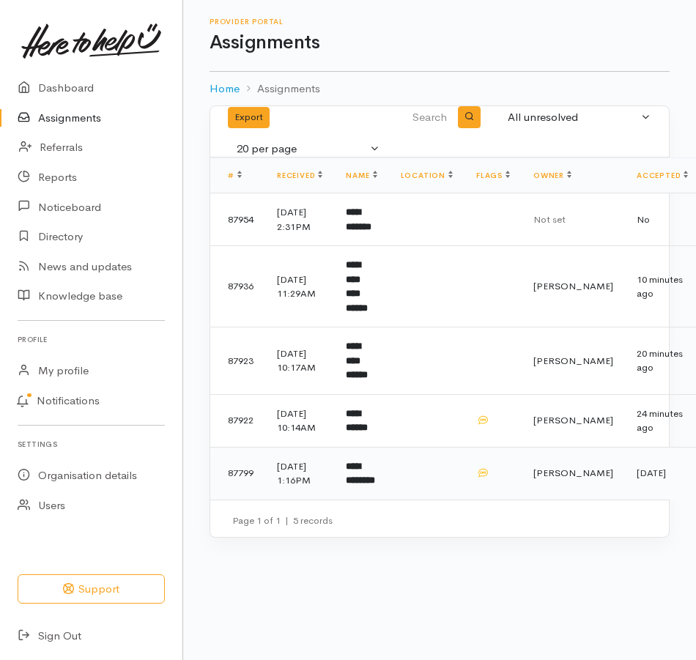
click at [375, 486] on b "**********" at bounding box center [360, 473] width 29 height 24
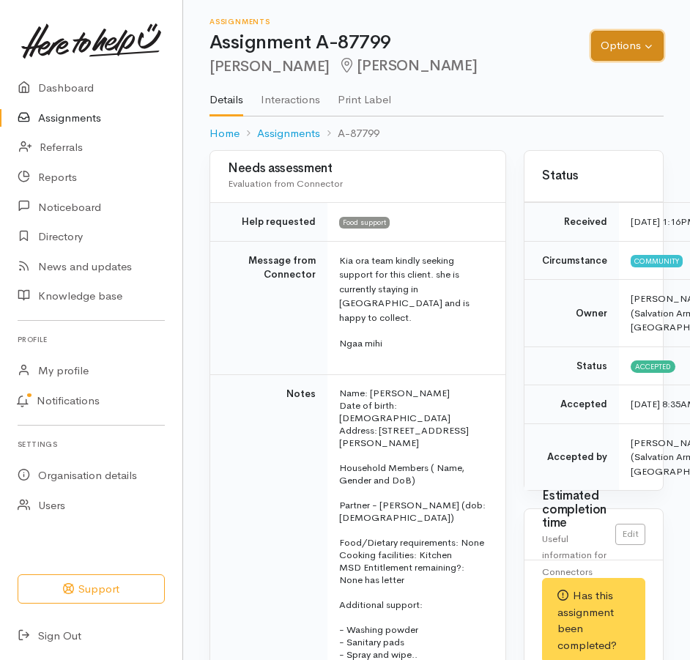
click at [627, 54] on button "Options" at bounding box center [627, 46] width 73 height 30
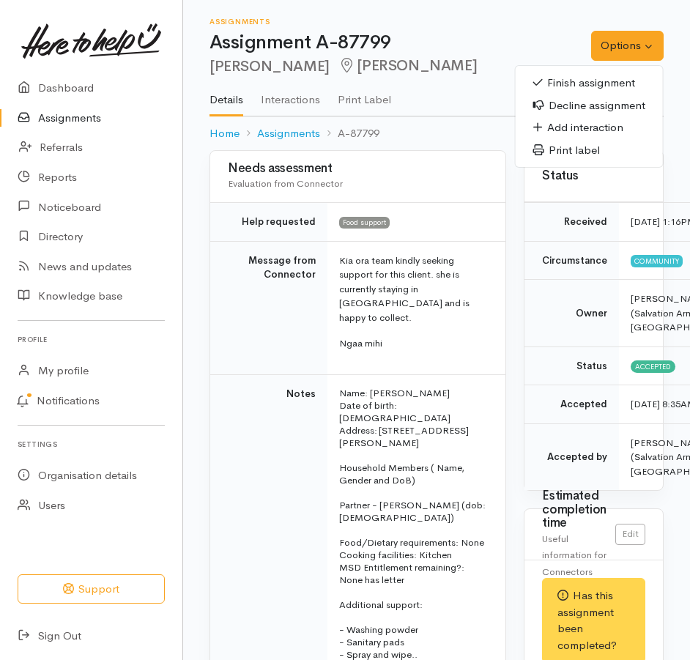
click at [565, 90] on link "Finish assignment" at bounding box center [589, 83] width 147 height 23
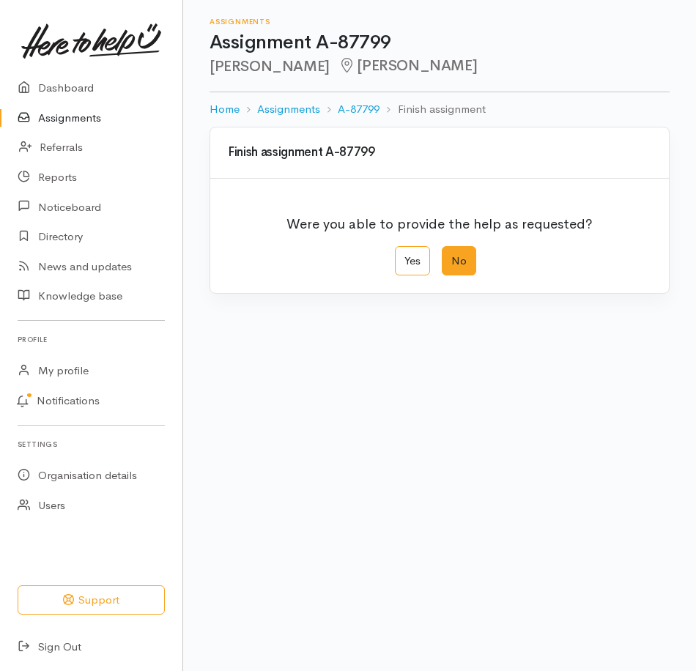
click at [464, 276] on label "No" at bounding box center [459, 261] width 34 height 30
click at [451, 256] on input "No" at bounding box center [447, 251] width 10 height 10
radio input "true"
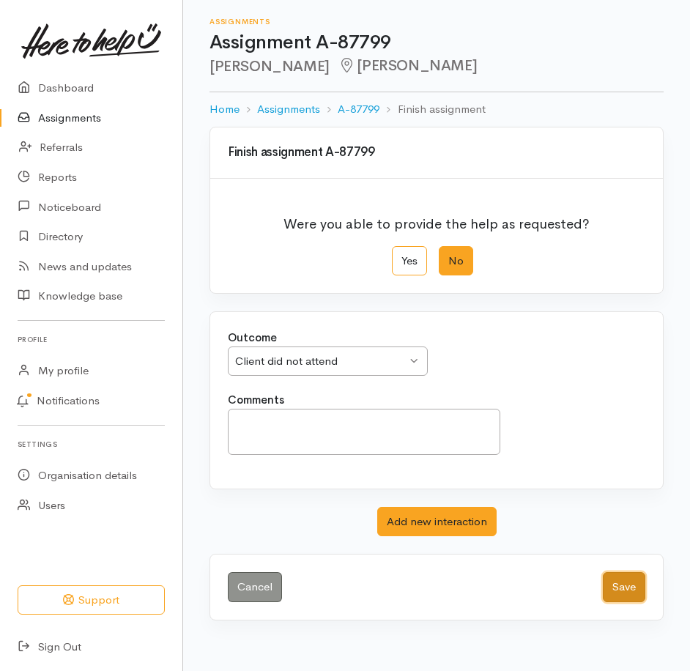
click at [613, 602] on button "Save" at bounding box center [624, 587] width 42 height 30
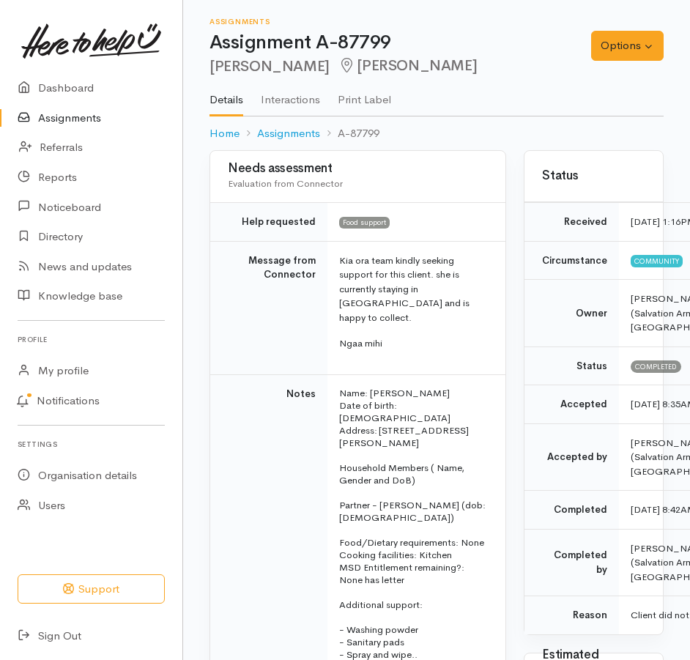
click at [81, 130] on link "Assignments" at bounding box center [91, 118] width 182 height 30
